Goal: Transaction & Acquisition: Purchase product/service

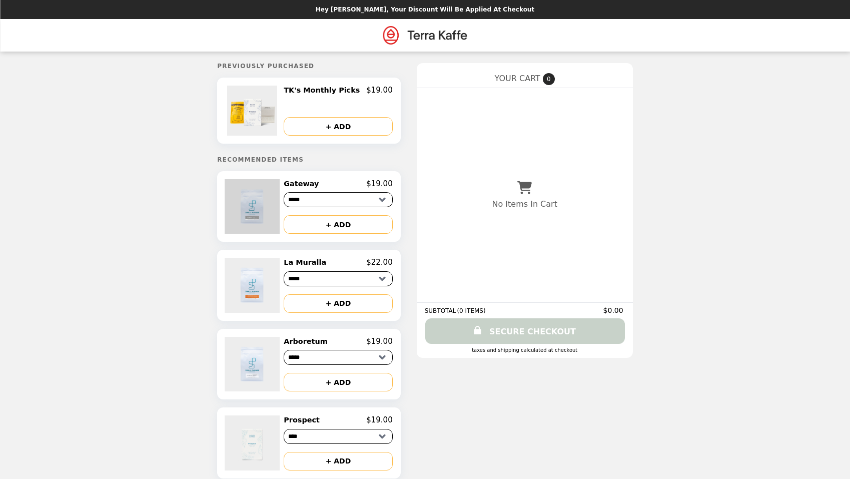
click at [253, 219] on img at bounding box center [253, 206] width 57 height 55
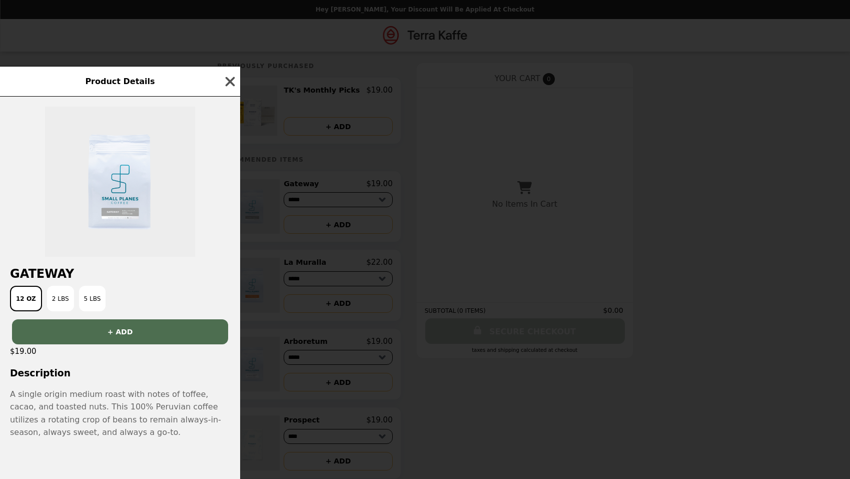
click at [229, 84] on icon "button" at bounding box center [231, 82] width 10 height 10
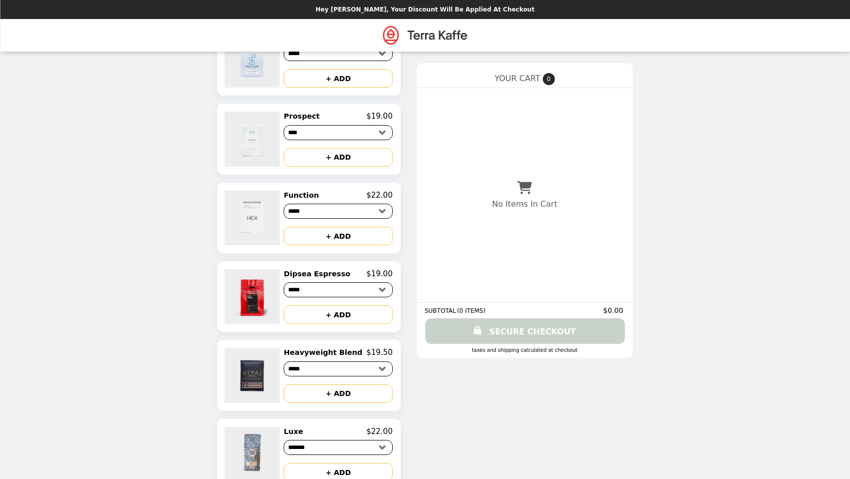
scroll to position [363, 0]
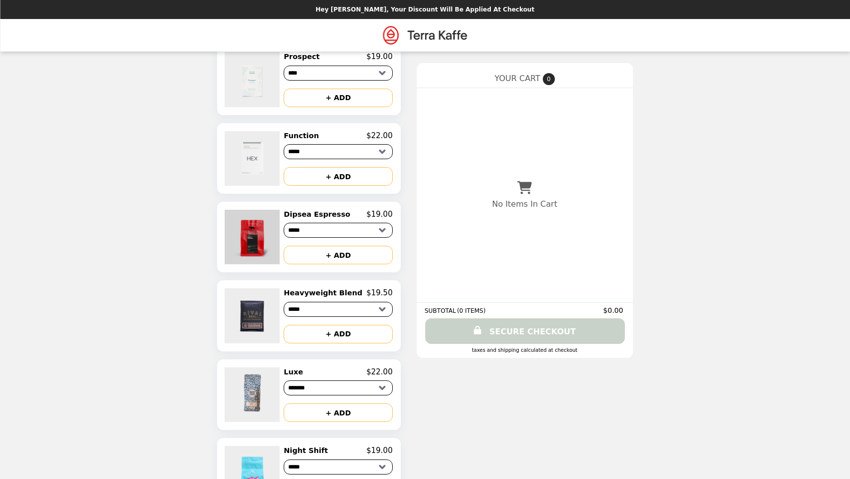
click at [263, 238] on img at bounding box center [253, 237] width 57 height 55
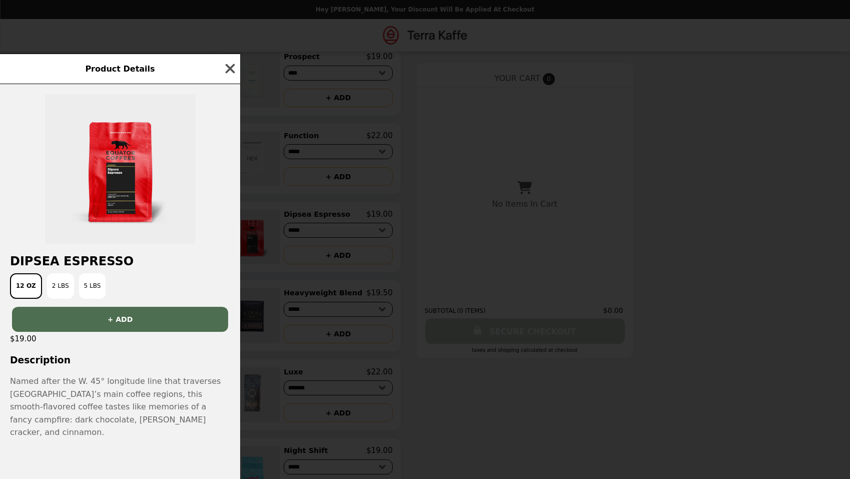
click at [229, 74] on icon "button" at bounding box center [231, 69] width 10 height 10
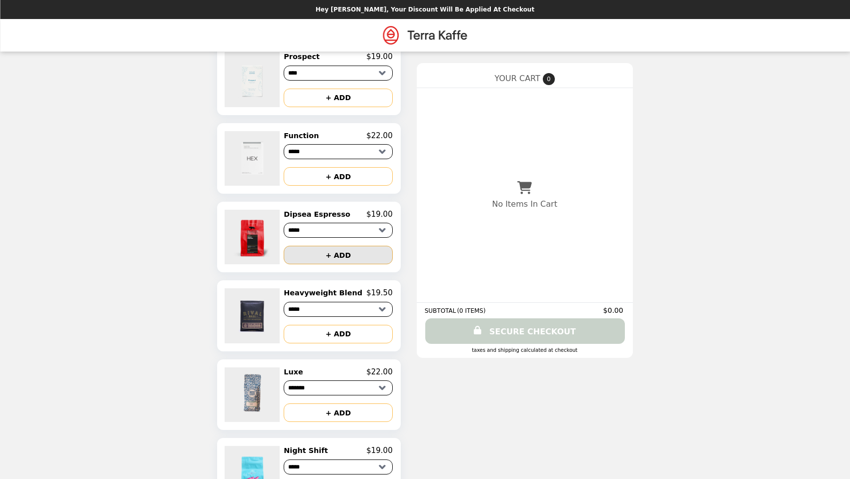
click at [333, 257] on button "+ ADD" at bounding box center [338, 255] width 109 height 19
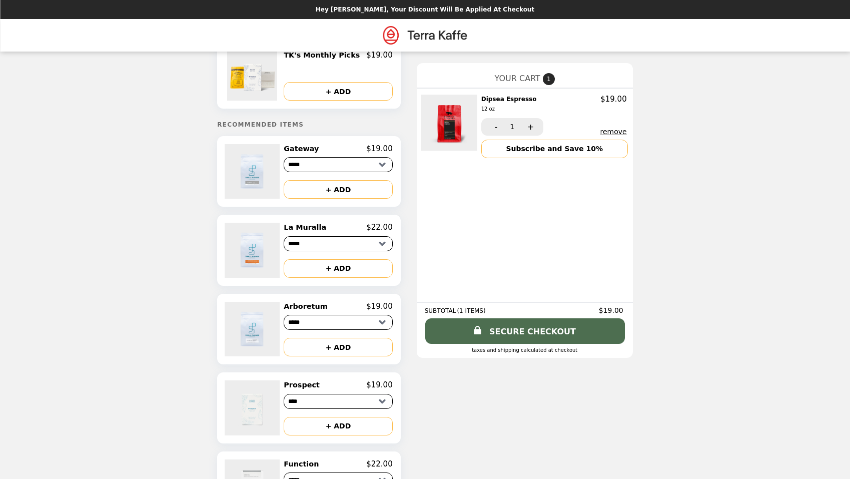
scroll to position [36, 0]
click at [261, 261] on img at bounding box center [253, 249] width 57 height 55
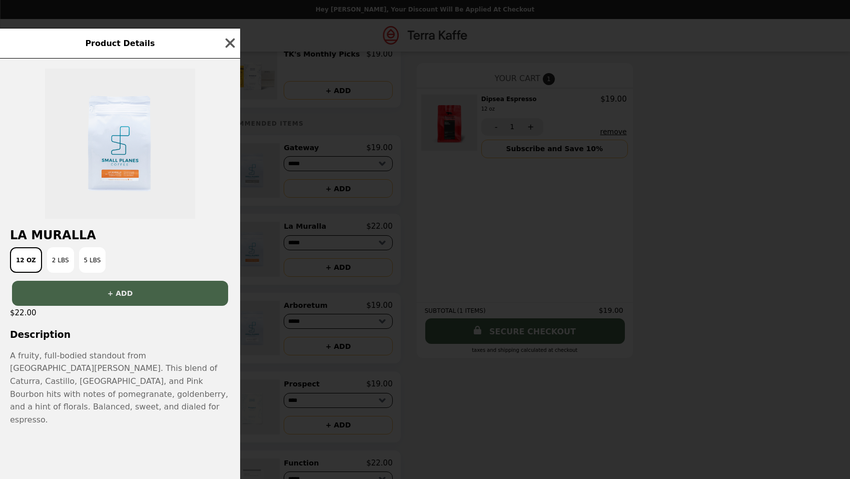
click at [139, 306] on button "+ ADD" at bounding box center [120, 293] width 216 height 25
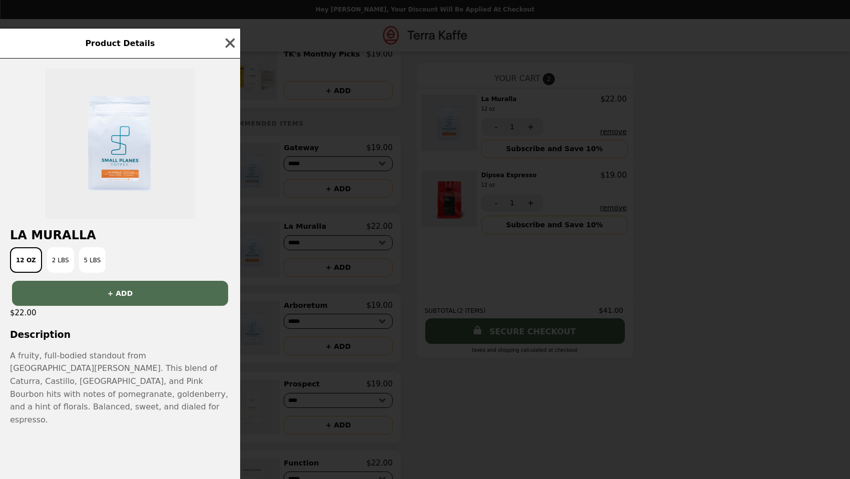
click at [245, 269] on div "Product Details La Muralla 12 oz 2 lbs 5 lbs + ADD $22.00 Description A fruity,…" at bounding box center [425, 239] width 850 height 479
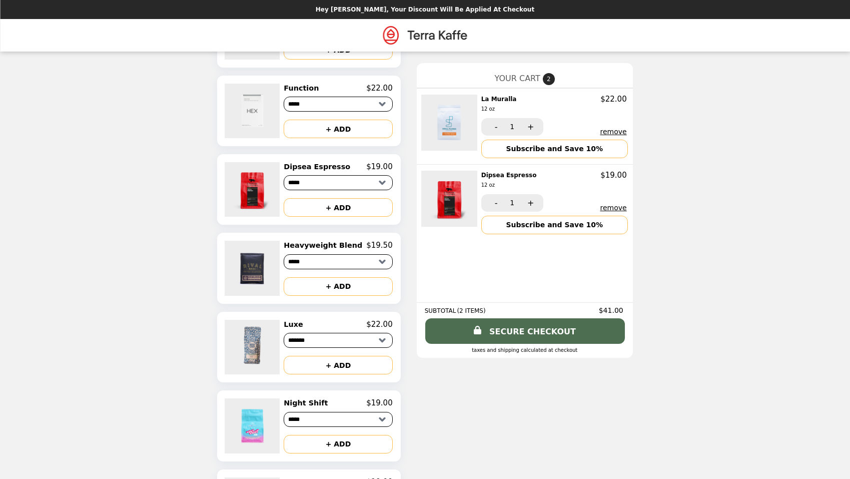
scroll to position [412, 0]
click at [259, 350] on img at bounding box center [253, 346] width 57 height 55
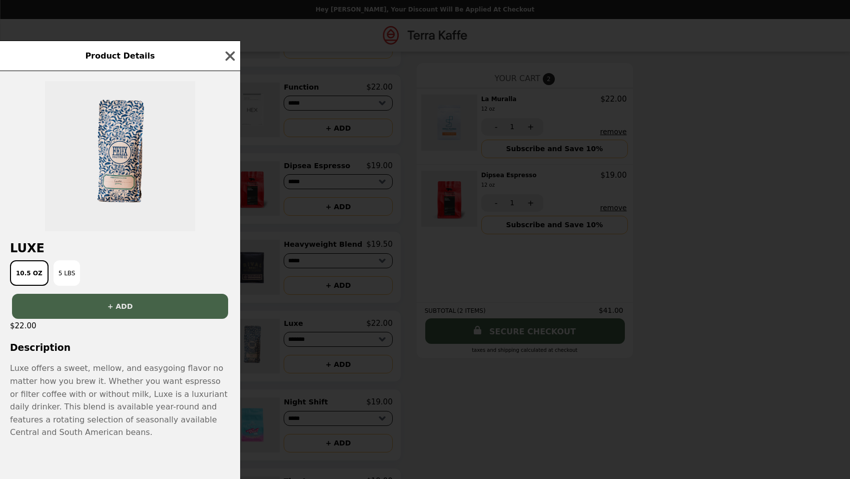
click at [122, 308] on button "+ ADD" at bounding box center [120, 306] width 216 height 25
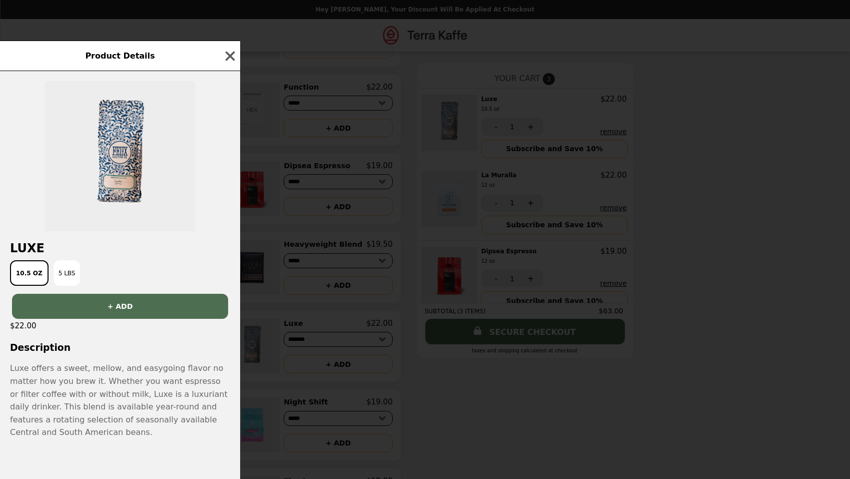
click at [285, 268] on div "Product Details Luxe 10.5 oz 5 lbs + ADD $22.00 Description Luxe offers a sweet…" at bounding box center [425, 239] width 850 height 479
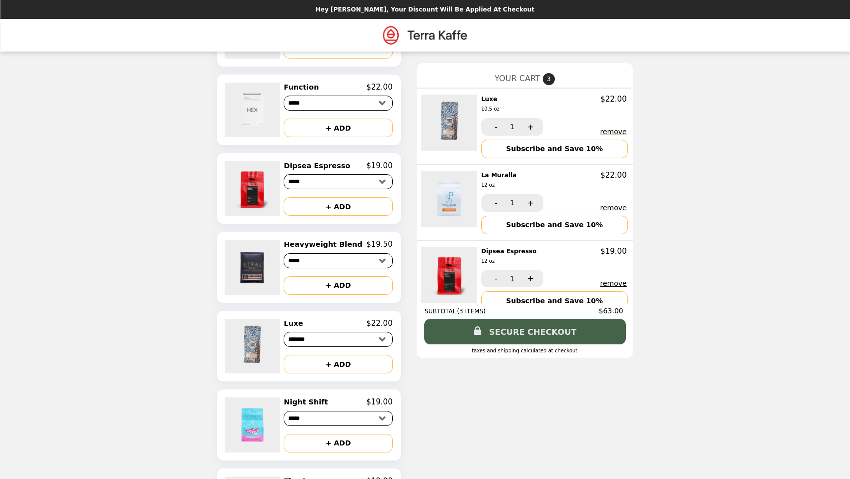
click at [504, 332] on link "SECURE CHECKOUT" at bounding box center [525, 332] width 202 height 26
